Goal: Task Accomplishment & Management: Manage account settings

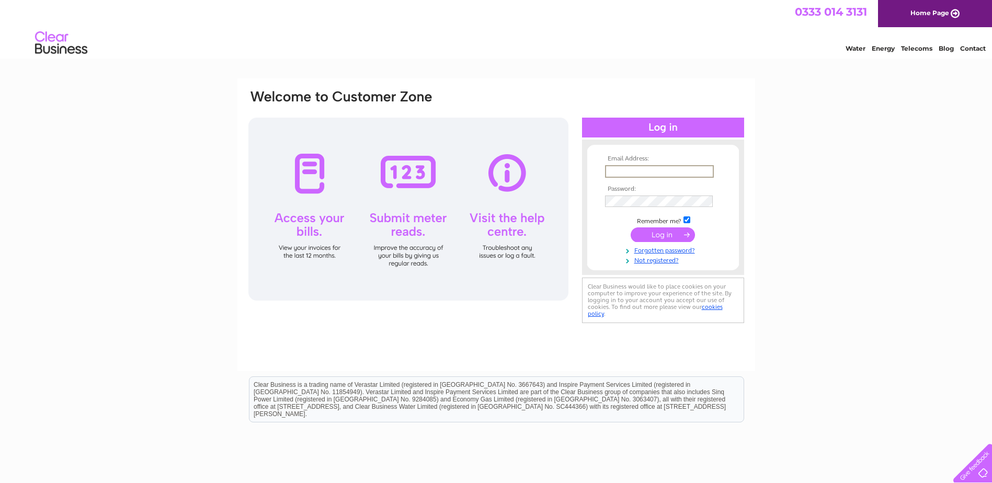
click at [618, 171] on input "text" at bounding box center [659, 171] width 109 height 13
type input "[EMAIL_ADDRESS][DOMAIN_NAME]"
click at [630, 227] on input "submit" at bounding box center [662, 234] width 64 height 15
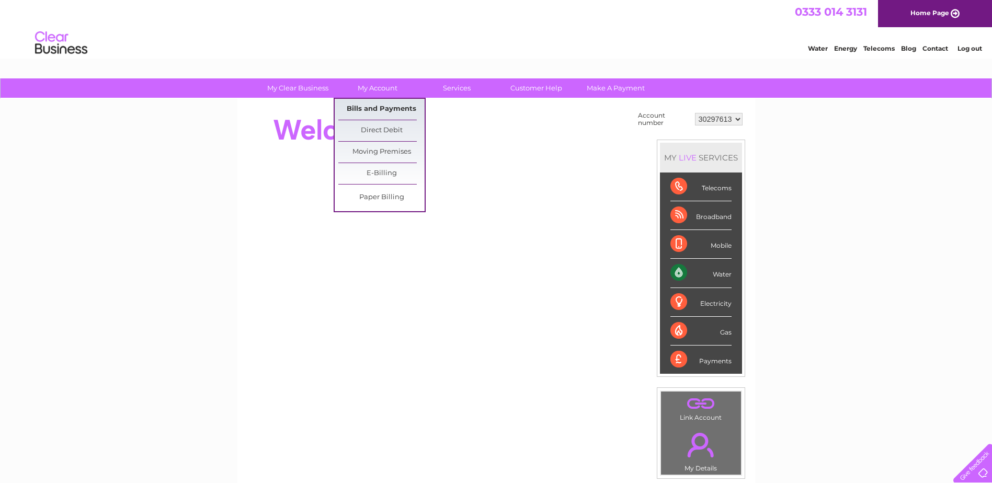
click at [366, 106] on link "Bills and Payments" at bounding box center [381, 109] width 86 height 21
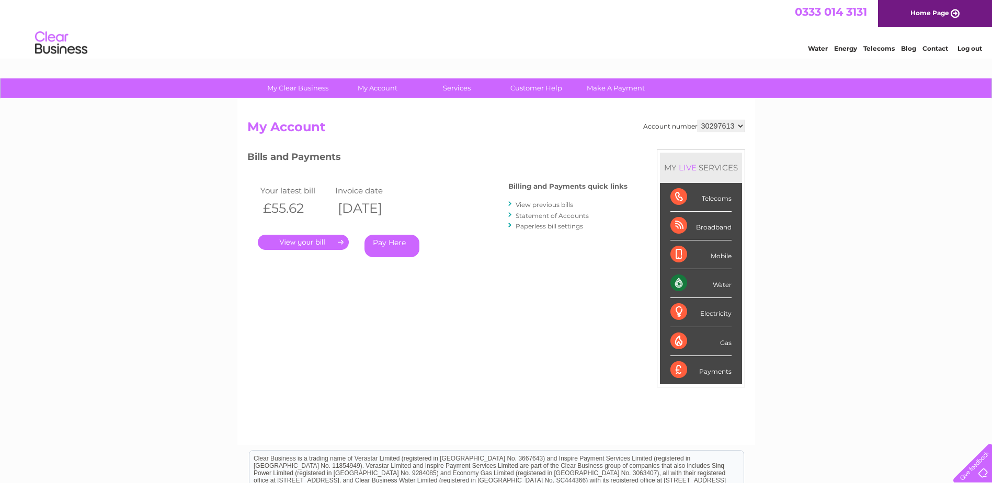
click at [531, 205] on link "View previous bills" at bounding box center [543, 205] width 57 height 8
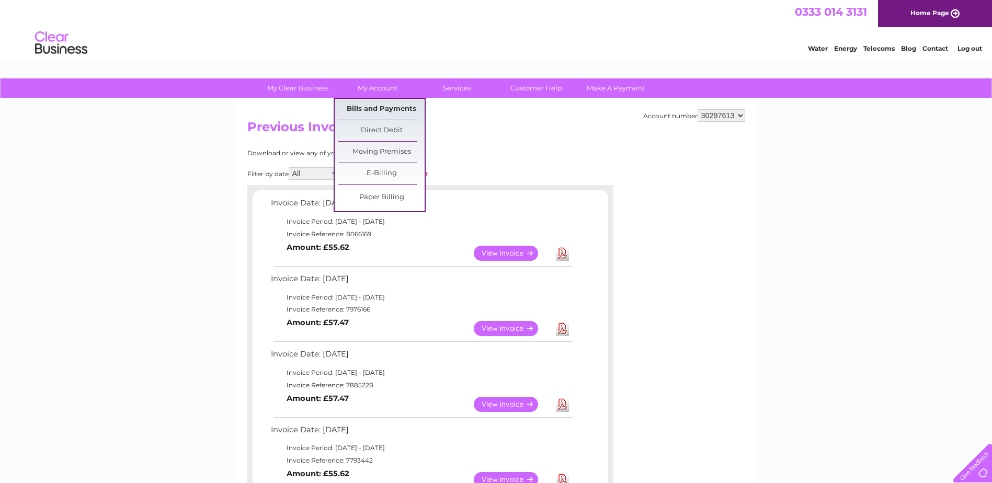
click at [355, 110] on link "Bills and Payments" at bounding box center [381, 109] width 86 height 21
